Goal: Information Seeking & Learning: Find specific fact

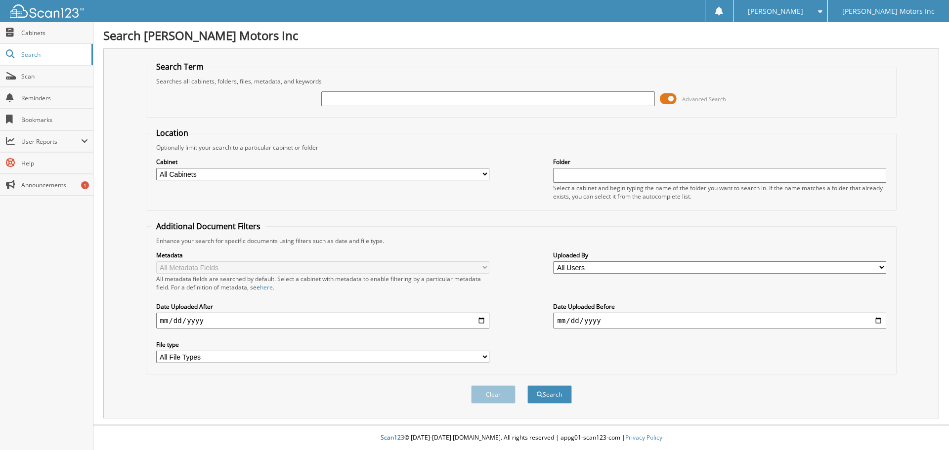
click at [397, 105] on input "text" at bounding box center [487, 98] width 333 height 15
type input "[PERSON_NAME]"
click at [549, 396] on button "Search" at bounding box center [549, 394] width 44 height 18
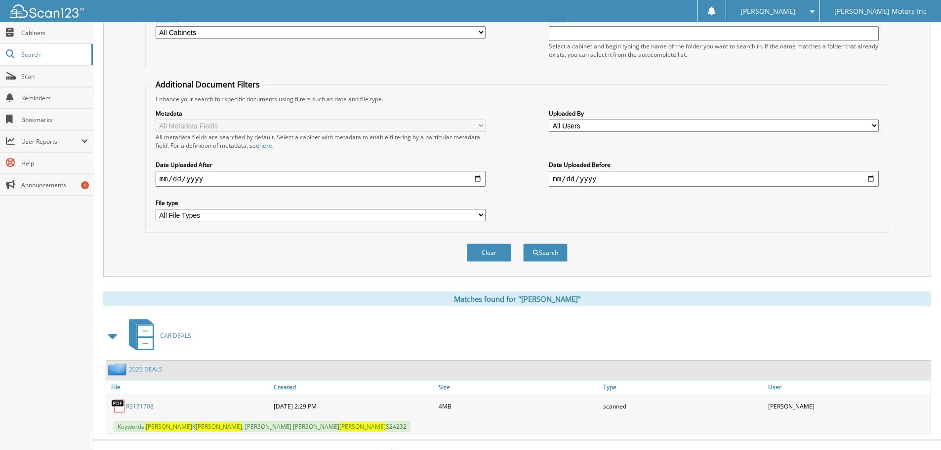
scroll to position [157, 0]
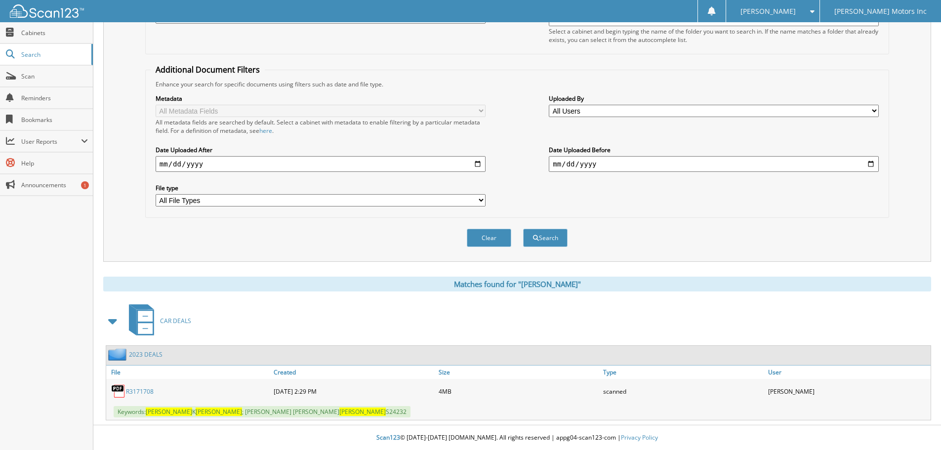
click at [138, 388] on link "R3171708" at bounding box center [140, 391] width 28 height 8
